Goal: Check status: Check status

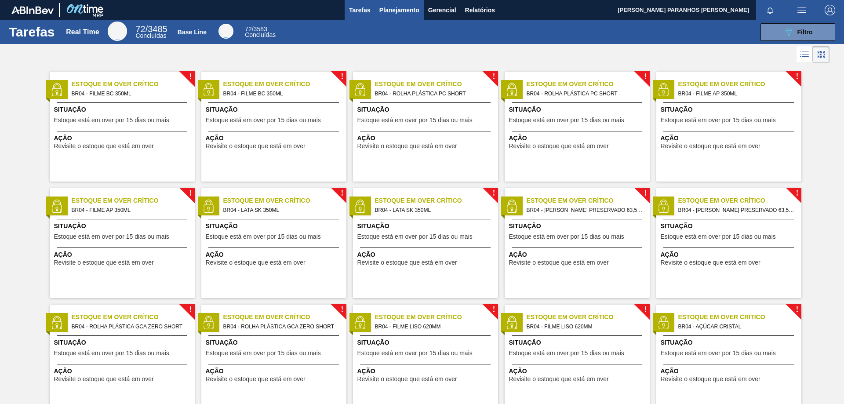
click at [403, 12] on span "Planejamento" at bounding box center [399, 10] width 40 height 11
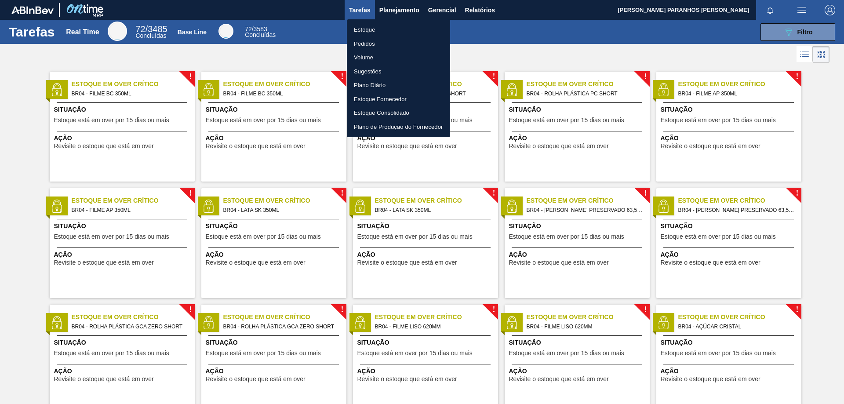
click at [387, 40] on li "Pedidos" at bounding box center [398, 44] width 103 height 14
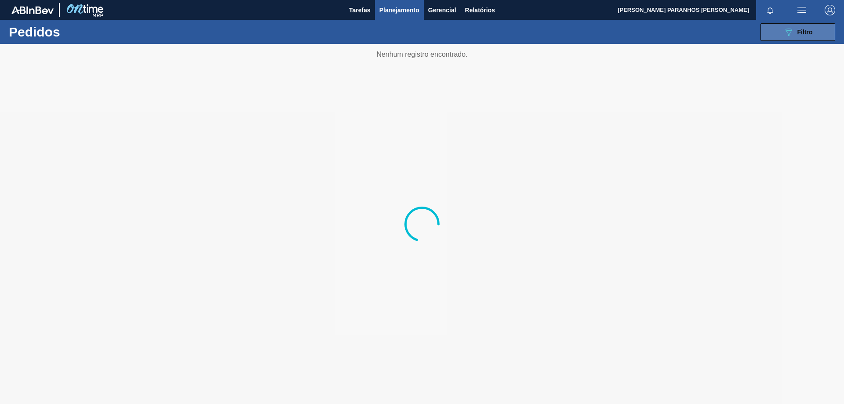
click at [803, 36] on div "089F7B8B-B2A5-4AFE-B5C0-19BA573D28AC Filtro" at bounding box center [798, 32] width 29 height 11
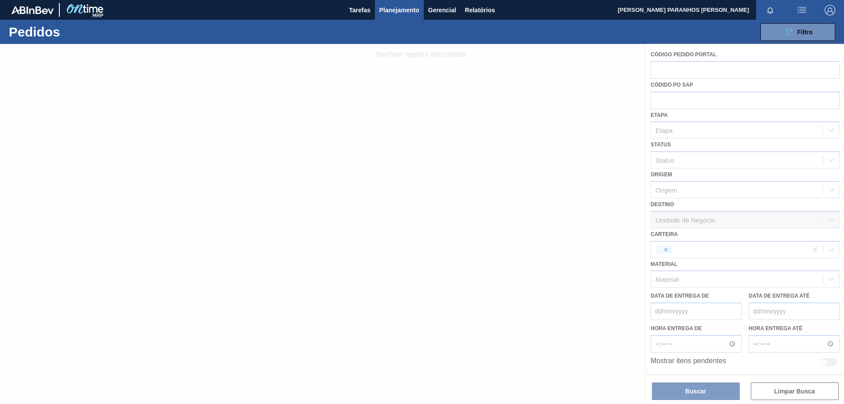
click at [669, 251] on div at bounding box center [422, 224] width 844 height 360
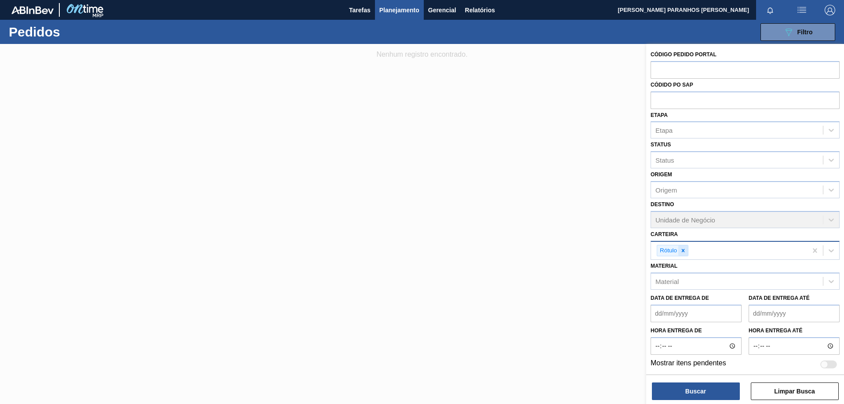
click at [682, 249] on icon at bounding box center [683, 251] width 6 height 6
click at [682, 249] on div "Carteira" at bounding box center [737, 249] width 172 height 13
type input "prefor"
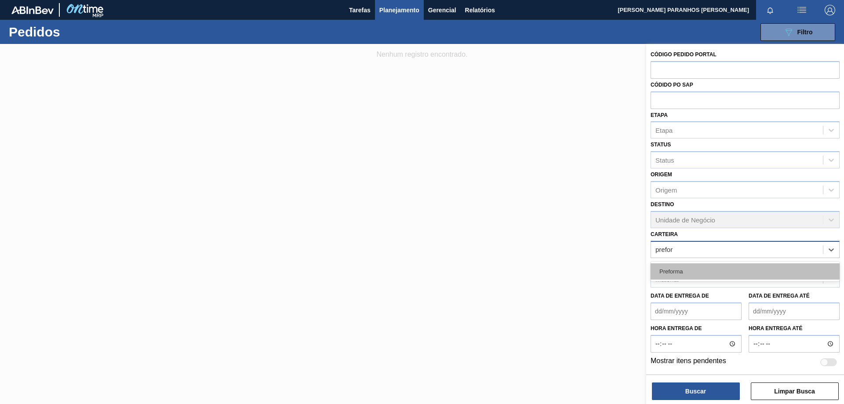
click at [774, 265] on div "Preforma" at bounding box center [745, 271] width 189 height 16
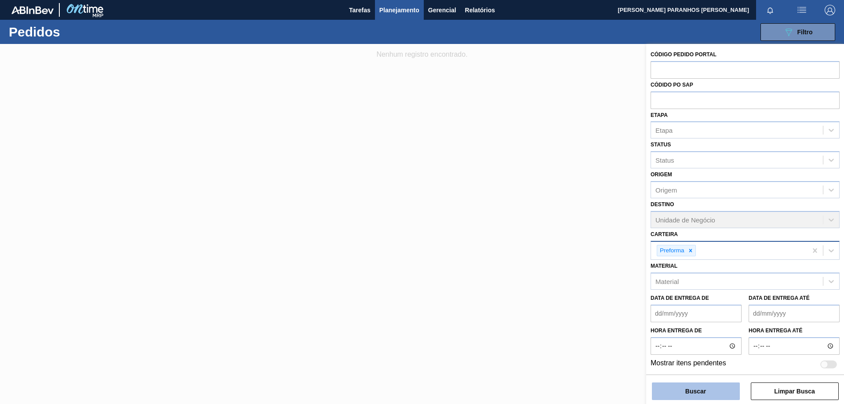
click at [726, 398] on button "Buscar" at bounding box center [696, 392] width 88 height 18
